Goal: Task Accomplishment & Management: Manage account settings

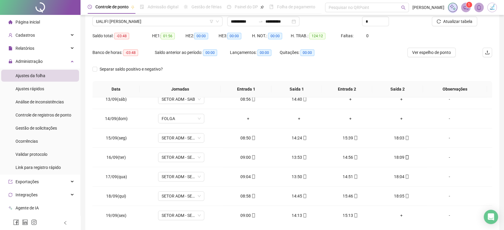
scroll to position [41, 0]
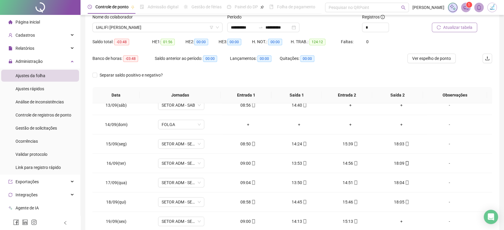
click at [452, 27] on span "Atualizar tabela" at bounding box center [458, 27] width 29 height 7
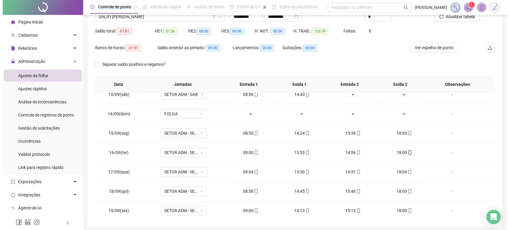
scroll to position [47, 0]
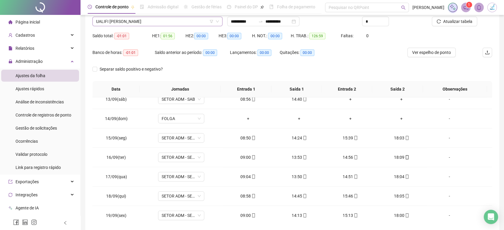
click at [170, 23] on span "UALIFI [PERSON_NAME]" at bounding box center [157, 21] width 123 height 9
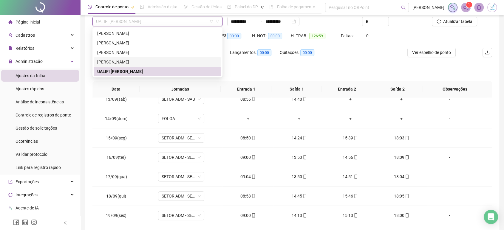
click at [135, 62] on div "[PERSON_NAME]" at bounding box center [157, 62] width 121 height 7
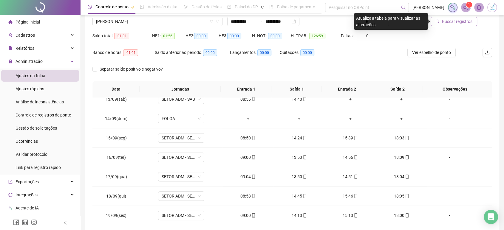
click at [448, 23] on span "Buscar registros" at bounding box center [457, 21] width 30 height 7
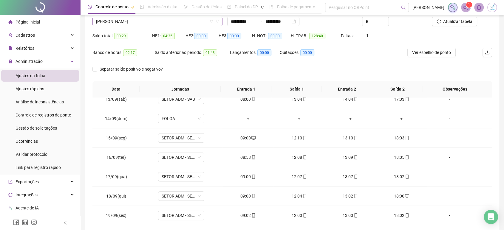
click at [157, 22] on span "[PERSON_NAME]" at bounding box center [157, 21] width 123 height 9
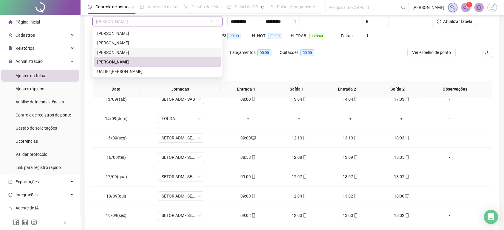
drag, startPoint x: 149, startPoint y: 53, endPoint x: 252, endPoint y: 61, distance: 103.3
click at [149, 53] on div "[PERSON_NAME]" at bounding box center [157, 52] width 121 height 7
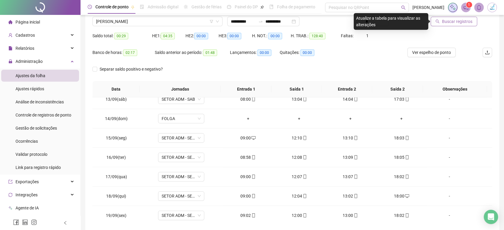
click at [464, 22] on span "Buscar registros" at bounding box center [457, 21] width 30 height 7
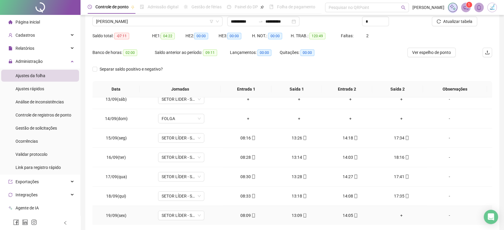
click at [396, 214] on div "+" at bounding box center [401, 216] width 41 height 7
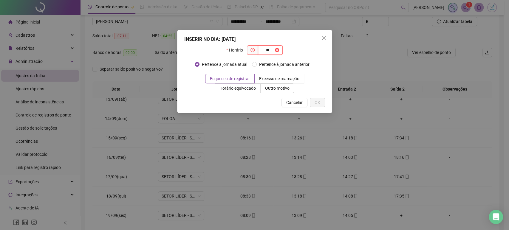
type input "*"
type input "*****"
click at [277, 90] on span "Outro motivo" at bounding box center [277, 88] width 24 height 5
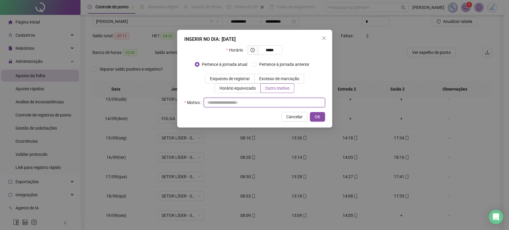
click at [275, 103] on input "text" at bounding box center [264, 103] width 121 height 10
type input "*"
click at [315, 114] on span "OK" at bounding box center [318, 117] width 6 height 7
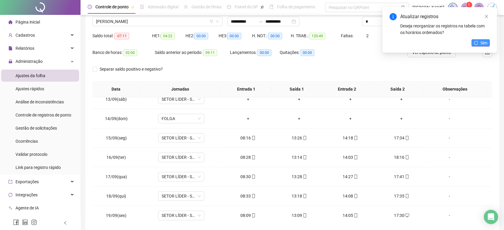
click at [482, 46] on span "Sim" at bounding box center [484, 43] width 7 height 7
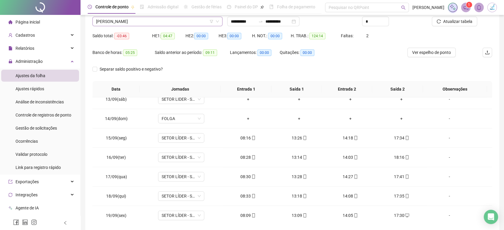
click at [157, 24] on span "[PERSON_NAME]" at bounding box center [157, 21] width 123 height 9
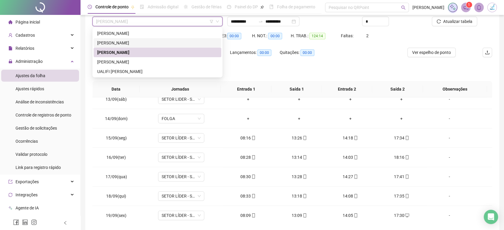
click at [145, 43] on div "[PERSON_NAME]" at bounding box center [157, 43] width 121 height 7
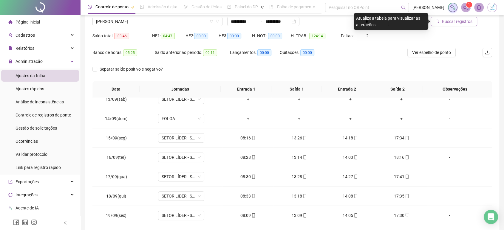
click at [447, 24] on span "Buscar registros" at bounding box center [457, 21] width 30 height 7
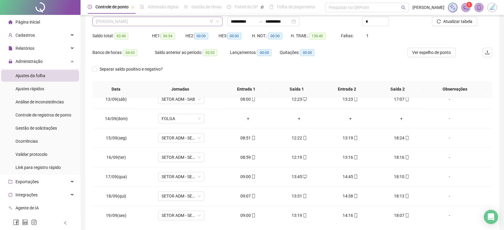
click at [155, 23] on span "[PERSON_NAME]" at bounding box center [157, 21] width 123 height 9
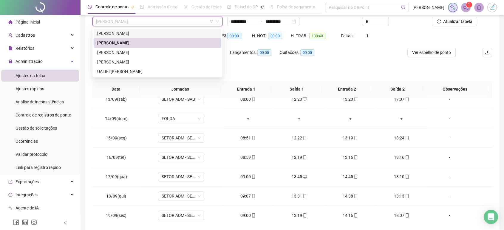
click at [149, 33] on div "[PERSON_NAME]" at bounding box center [157, 33] width 121 height 7
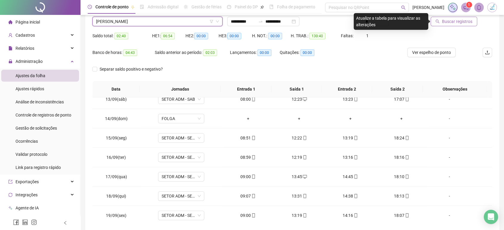
click at [456, 23] on span "Buscar registros" at bounding box center [457, 21] width 30 height 7
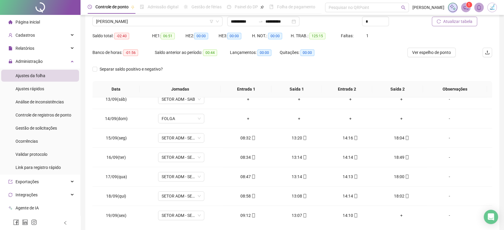
click at [453, 23] on span "Atualizar tabela" at bounding box center [458, 21] width 29 height 7
click at [398, 215] on div "+" at bounding box center [401, 216] width 41 height 7
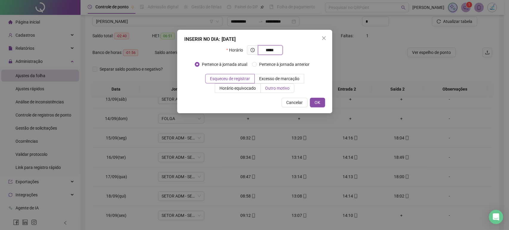
type input "*****"
click at [278, 90] on span "Outro motivo" at bounding box center [277, 88] width 24 height 5
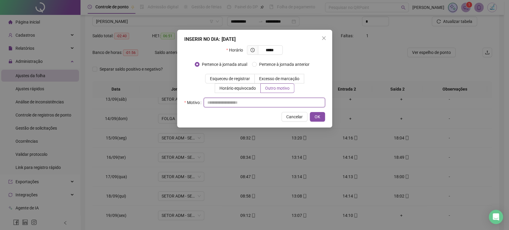
click at [274, 102] on input "text" at bounding box center [264, 103] width 121 height 10
type input "*"
click at [319, 116] on span "OK" at bounding box center [318, 117] width 6 height 7
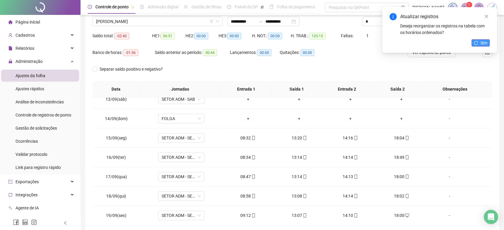
click at [481, 45] on span "Sim" at bounding box center [484, 43] width 7 height 7
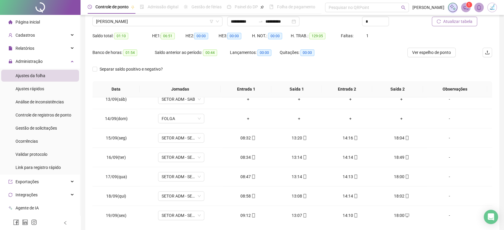
click at [450, 23] on span "Atualizar tabela" at bounding box center [458, 21] width 29 height 7
click at [490, 9] on img at bounding box center [492, 7] width 9 height 9
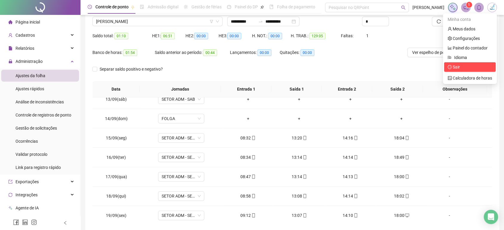
click at [458, 69] on span "Sair" at bounding box center [456, 67] width 7 height 5
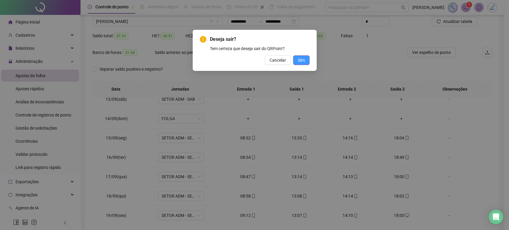
click at [303, 59] on span "Sim" at bounding box center [301, 60] width 7 height 7
